Goal: Obtain resource: Download file/media

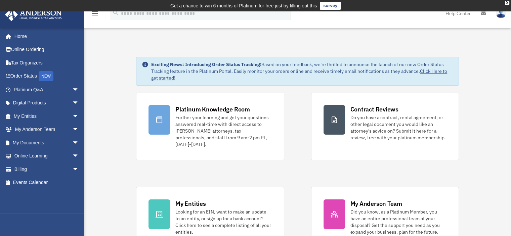
click at [72, 113] on span "arrow_drop_down" at bounding box center [78, 116] width 13 height 14
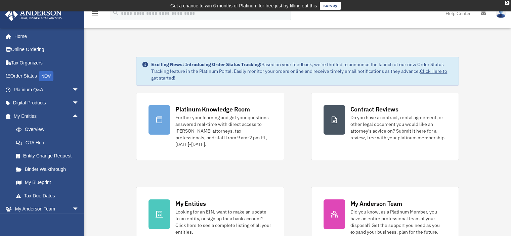
click at [72, 104] on span "arrow_drop_down" at bounding box center [78, 103] width 13 height 14
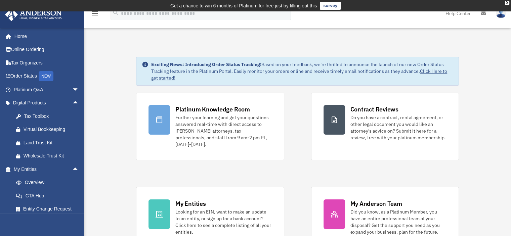
click at [72, 104] on span "arrow_drop_up" at bounding box center [78, 103] width 13 height 14
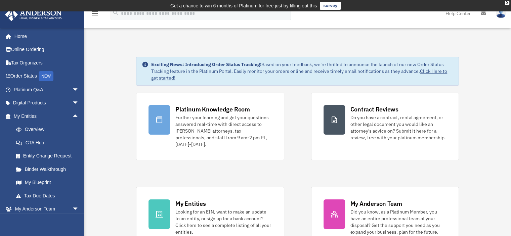
scroll to position [56, 0]
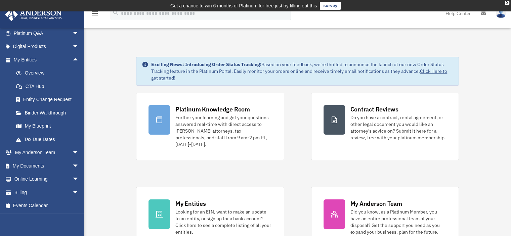
click at [72, 163] on span "arrow_drop_down" at bounding box center [78, 166] width 13 height 14
click at [28, 175] on link "Box" at bounding box center [49, 179] width 80 height 13
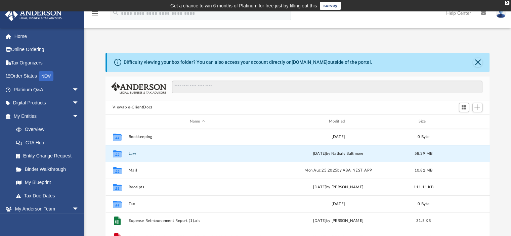
click at [133, 154] on button "Law" at bounding box center [197, 153] width 138 height 4
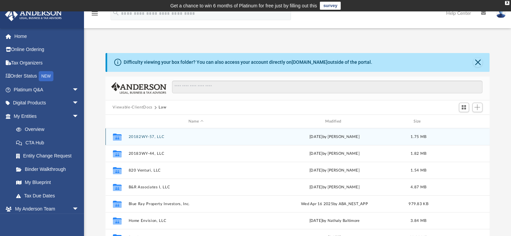
scroll to position [27, 0]
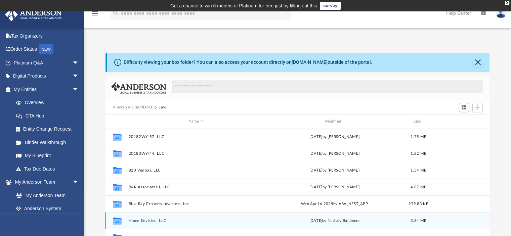
click at [142, 217] on div "Collaborated Folder Home Envision, LLC [DATE] by Nathaly Baltimore 3.84 MB" at bounding box center [297, 220] width 384 height 17
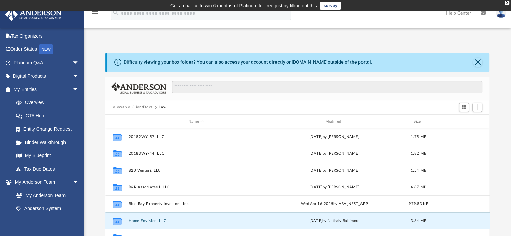
click at [163, 220] on button "Home Envision, LLC" at bounding box center [195, 221] width 135 height 4
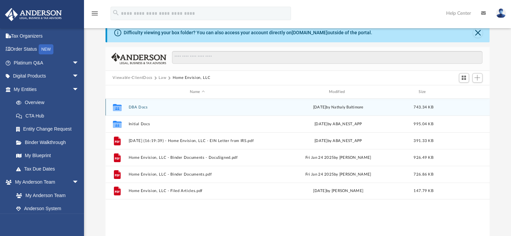
scroll to position [28, 0]
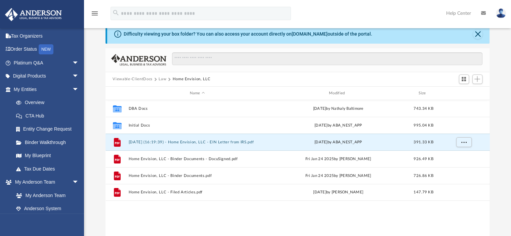
click at [212, 143] on button "[DATE] (16:19:39) - Home Envision, LLC - EIN Letter from IRS.pdf" at bounding box center [197, 142] width 138 height 4
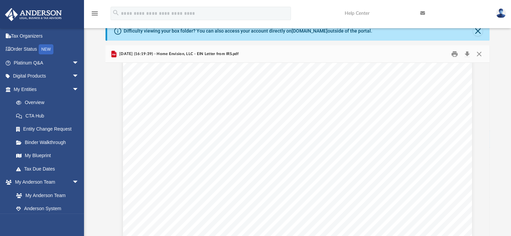
scroll to position [0, 0]
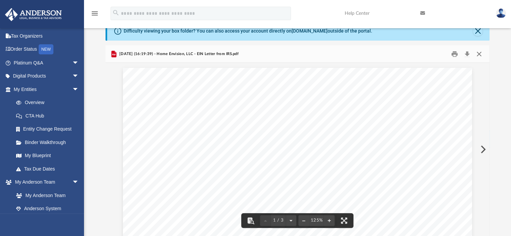
click at [479, 53] on button "Close" at bounding box center [479, 54] width 12 height 10
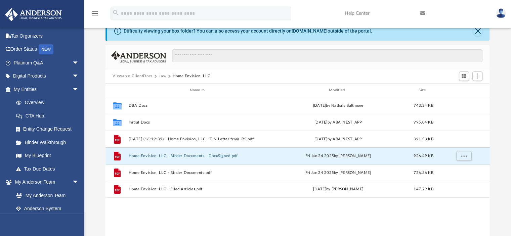
click at [200, 155] on button "Home Envision, LLC - Binder Documents - DocuSigned.pdf" at bounding box center [197, 156] width 138 height 4
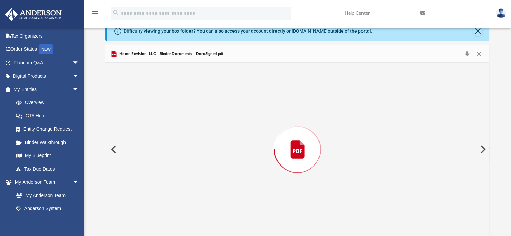
click at [200, 155] on div "Preview" at bounding box center [297, 149] width 384 height 173
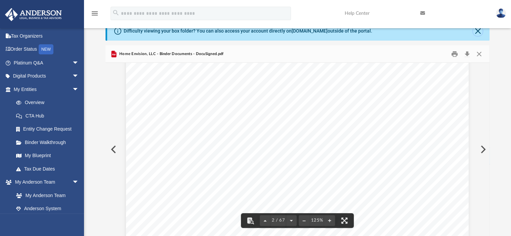
click at [475, 30] on button "Close" at bounding box center [477, 31] width 9 height 9
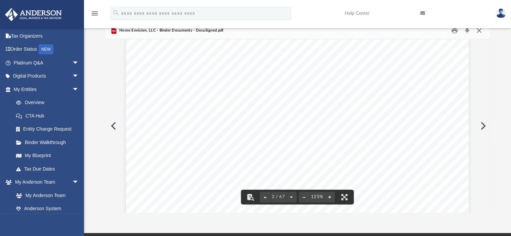
click at [479, 33] on button "Close" at bounding box center [479, 30] width 12 height 10
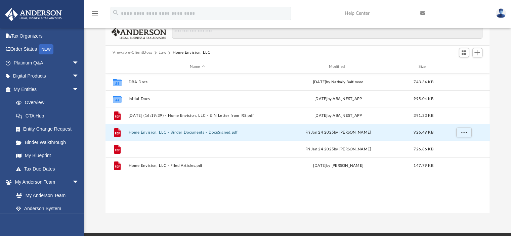
click at [185, 150] on button "Home Envision, LLC - Binder Documents.pdf" at bounding box center [197, 149] width 138 height 4
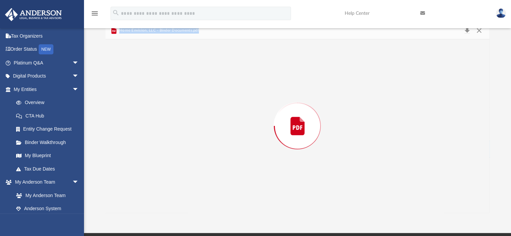
click at [185, 150] on div "Preview" at bounding box center [297, 125] width 384 height 173
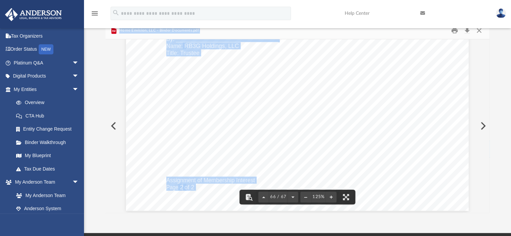
scroll to position [29628, 0]
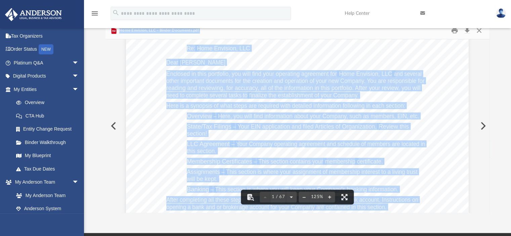
scroll to position [0, 0]
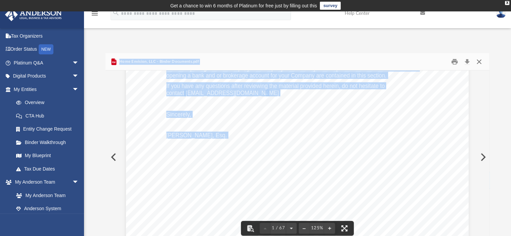
click at [477, 64] on button "Close" at bounding box center [479, 61] width 12 height 10
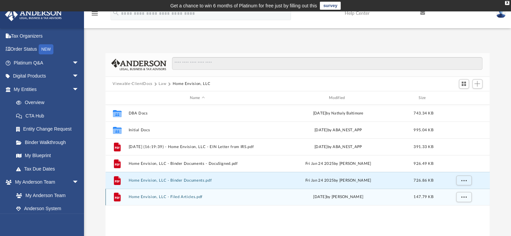
click at [186, 201] on div "File Home Envision, LLC - Filed Articles.pdf [DATE] by [PERSON_NAME] 147.79 KB" at bounding box center [297, 197] width 384 height 17
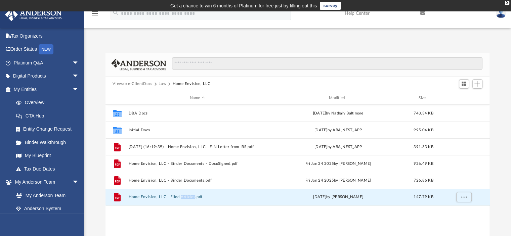
click at [158, 196] on button "Home Envision, LLC - Filed Articles.pdf" at bounding box center [197, 197] width 138 height 4
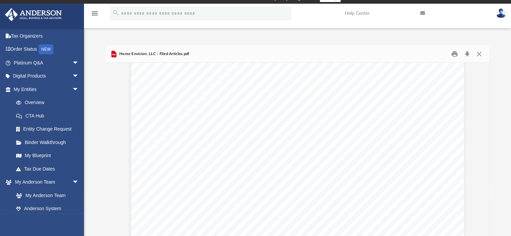
scroll to position [789, 0]
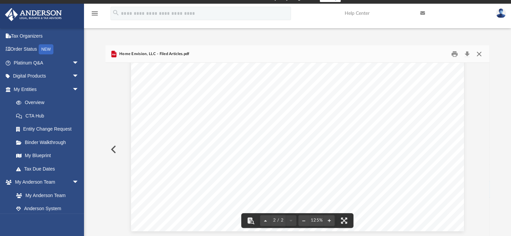
click at [480, 49] on button "Close" at bounding box center [479, 54] width 12 height 10
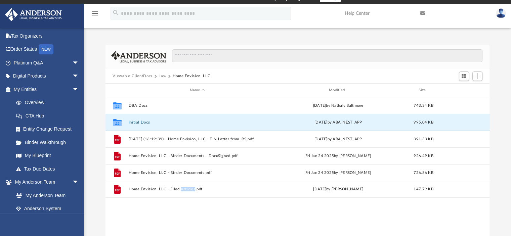
click at [143, 122] on button "Initial Docs" at bounding box center [197, 122] width 138 height 4
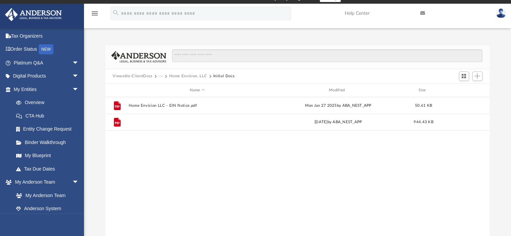
click at [176, 121] on button "Home Envision, LLC - BOI Report.pdf" at bounding box center [197, 122] width 138 height 4
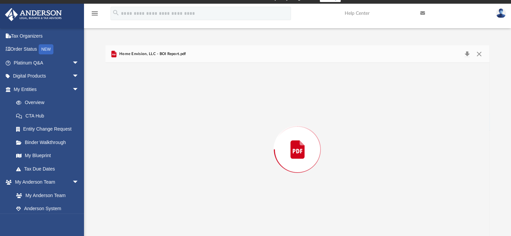
click at [176, 121] on div "Preview" at bounding box center [297, 149] width 384 height 173
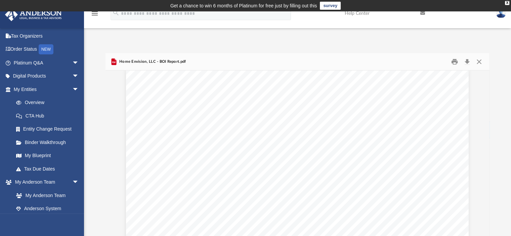
scroll to position [0, 0]
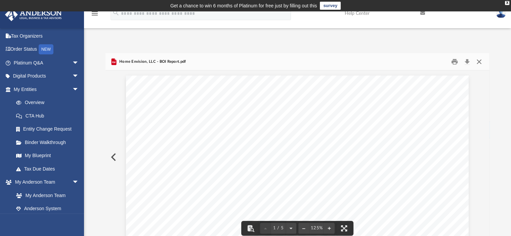
click at [478, 57] on button "Close" at bounding box center [479, 61] width 12 height 10
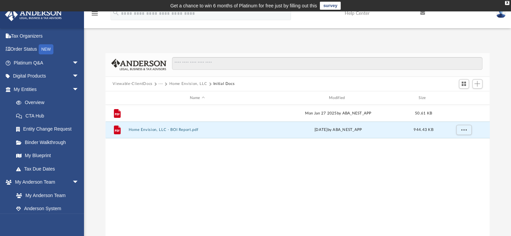
click at [158, 111] on button "Home Envision LLC - EIN Notice.pdf" at bounding box center [197, 113] width 138 height 4
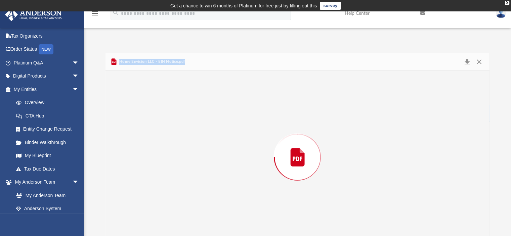
scroll to position [8, 0]
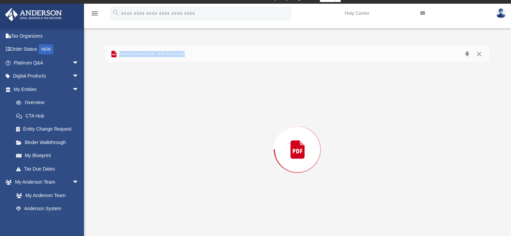
click at [158, 111] on div "Preview" at bounding box center [297, 149] width 384 height 173
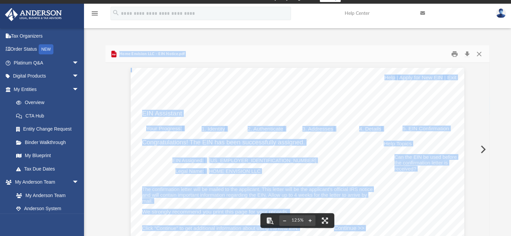
click at [255, 52] on div "Home Envision LLC - EIN Notice.pdf" at bounding box center [297, 54] width 384 height 18
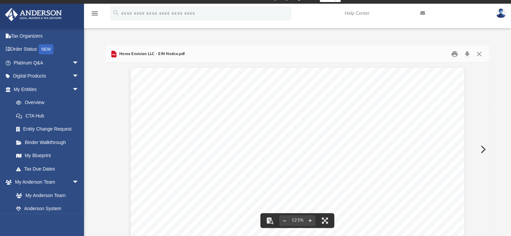
click at [255, 52] on div "Home Envision LLC - EIN Notice.pdf" at bounding box center [297, 54] width 384 height 18
click at [475, 53] on button "Close" at bounding box center [479, 54] width 12 height 10
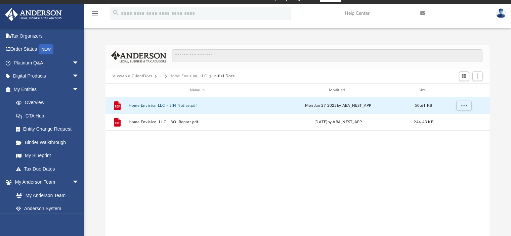
click at [187, 76] on button "Home Envision, LLC" at bounding box center [188, 76] width 38 height 6
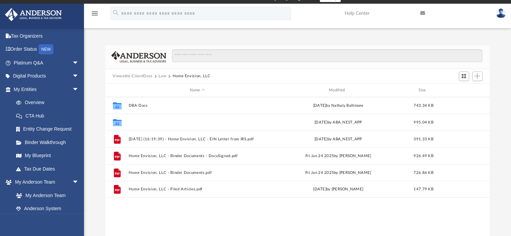
click at [147, 123] on button "Initial Docs" at bounding box center [197, 122] width 138 height 4
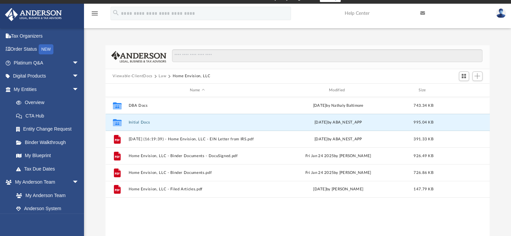
click at [147, 123] on button "Initial Docs" at bounding box center [197, 122] width 138 height 4
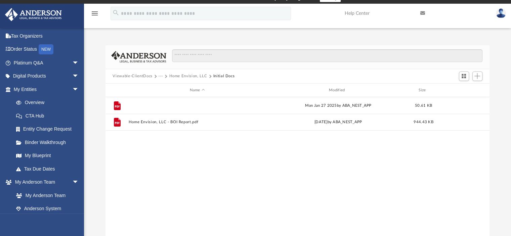
click at [178, 104] on button "Home Envision LLC - EIN Notice.pdf" at bounding box center [197, 105] width 138 height 4
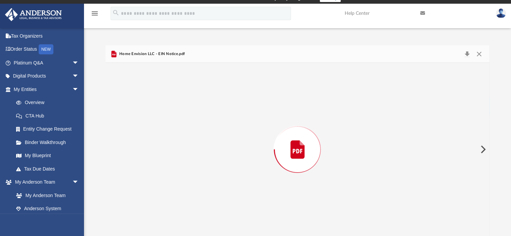
click at [178, 103] on div "Preview" at bounding box center [297, 149] width 384 height 173
click at [477, 49] on button "Close" at bounding box center [479, 54] width 12 height 10
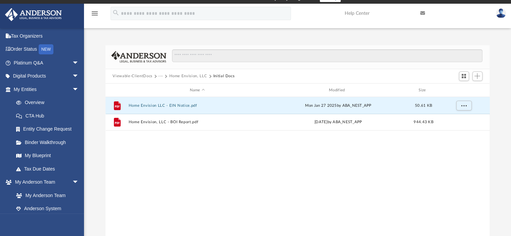
click at [175, 73] on div "Viewable-ClientDocs ··· Home Envision, LLC Initial Docs" at bounding box center [297, 76] width 384 height 15
click at [178, 74] on button "Home Envision, LLC" at bounding box center [188, 76] width 38 height 6
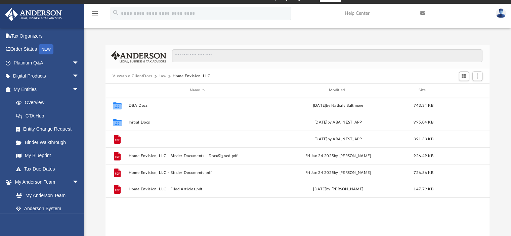
click at [219, 138] on button "[DATE] (16:19:39) - Home Envision, LLC - EIN Letter from IRS.pdf" at bounding box center [197, 139] width 138 height 4
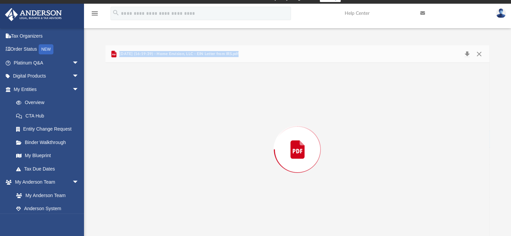
click at [219, 138] on div "Preview" at bounding box center [297, 149] width 384 height 173
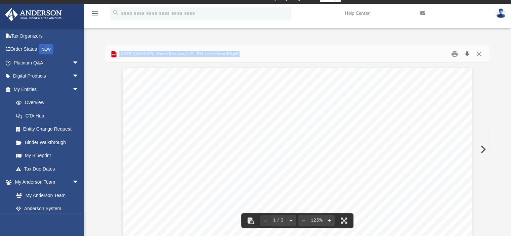
click at [466, 54] on button "Download" at bounding box center [467, 54] width 12 height 10
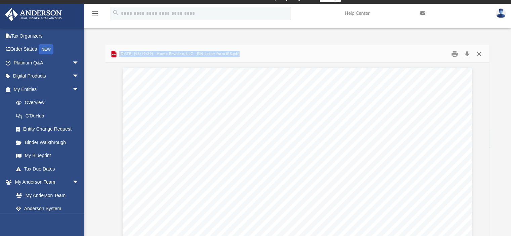
click at [477, 51] on button "Close" at bounding box center [479, 54] width 12 height 10
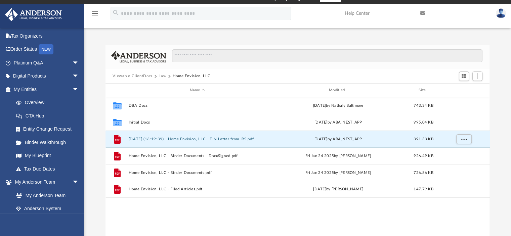
click at [161, 74] on button "Law" at bounding box center [162, 76] width 8 height 6
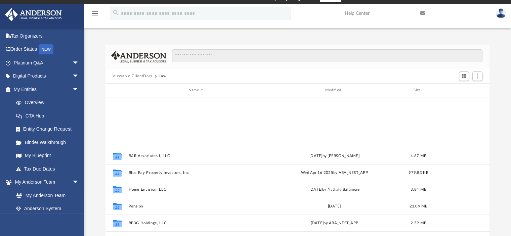
scroll to position [96, 0]
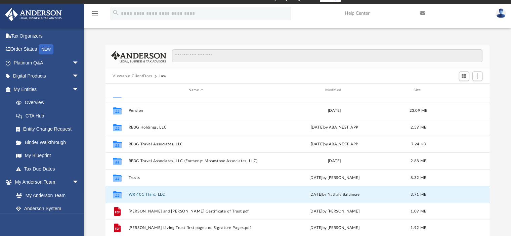
click at [160, 194] on button "WR 401 Third, LLC" at bounding box center [195, 194] width 135 height 4
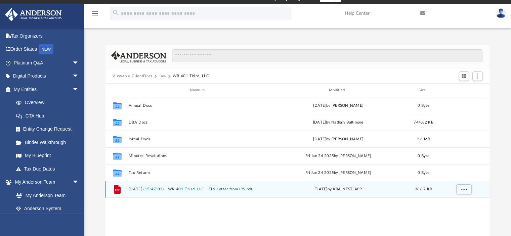
click at [160, 194] on div "File [DATE] (15:47:02) - WR 401 Third, LLC - EIN Letter from IRS.pdf [DATE] by …" at bounding box center [297, 189] width 384 height 17
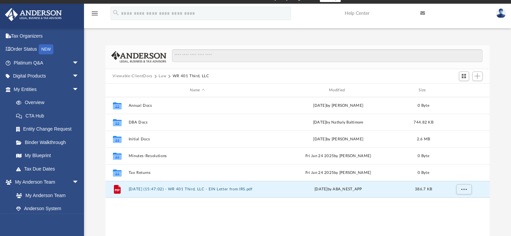
click at [179, 211] on div "Collaborated Folder Annual Docs [DATE] by [PERSON_NAME] 0 Byte Collaborated Fol…" at bounding box center [297, 166] width 384 height 139
click at [150, 186] on div "File [DATE] (15:47:02) - WR 401 Third, LLC - EIN Letter from IRS.pdf [DATE] by …" at bounding box center [297, 189] width 384 height 17
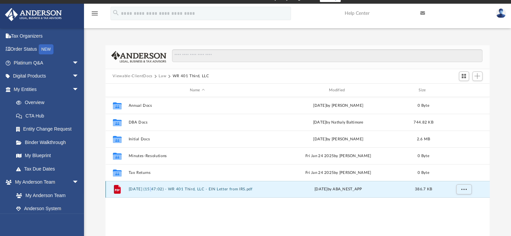
click at [150, 186] on div "File [DATE] (15:47:02) - WR 401 Third, LLC - EIN Letter from IRS.pdf [DATE] by …" at bounding box center [297, 189] width 384 height 17
click at [207, 208] on div "Collaborated Folder Annual Docs [DATE] by [PERSON_NAME] 0 Byte Collaborated Fol…" at bounding box center [297, 166] width 384 height 139
click at [252, 75] on div "Viewable-ClientDocs Law WR 401 Third, LLC" at bounding box center [297, 76] width 384 height 15
click at [130, 88] on div "Name" at bounding box center [197, 90] width 138 height 6
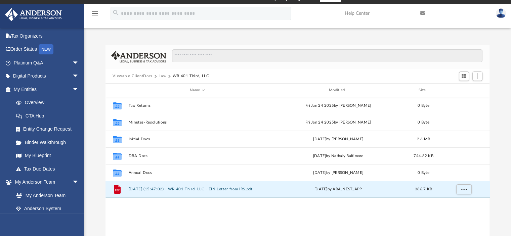
click at [137, 187] on button "[DATE] (15:47:02) - WR 401 Third, LLC - EIN Letter from IRS.pdf" at bounding box center [197, 189] width 138 height 4
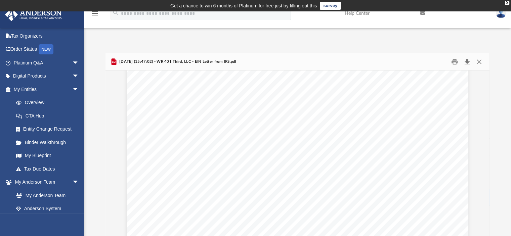
click at [467, 60] on button "Download" at bounding box center [467, 61] width 12 height 10
